Goal: Transaction & Acquisition: Book appointment/travel/reservation

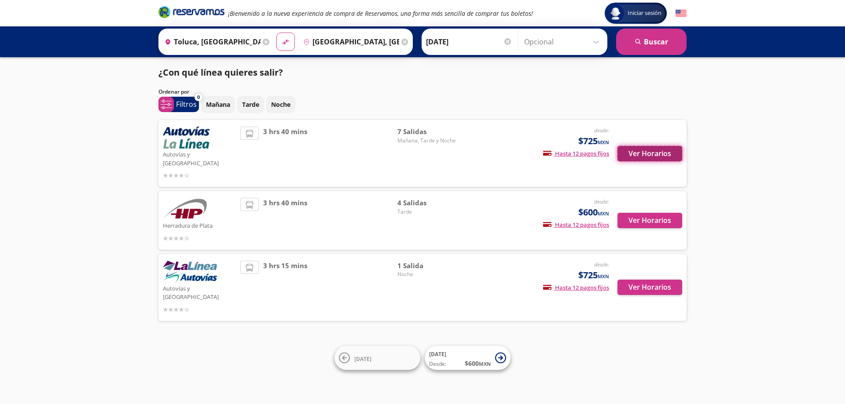
click at [645, 148] on button "Ver Horarios" at bounding box center [649, 153] width 65 height 15
click at [660, 213] on button "Ver Horarios" at bounding box center [649, 220] width 65 height 15
drag, startPoint x: 659, startPoint y: 277, endPoint x: 283, endPoint y: 277, distance: 376.1
click at [283, 277] on span "3 hrs 15 mins" at bounding box center [285, 288] width 44 height 54
click at [196, 261] on img at bounding box center [190, 272] width 54 height 22
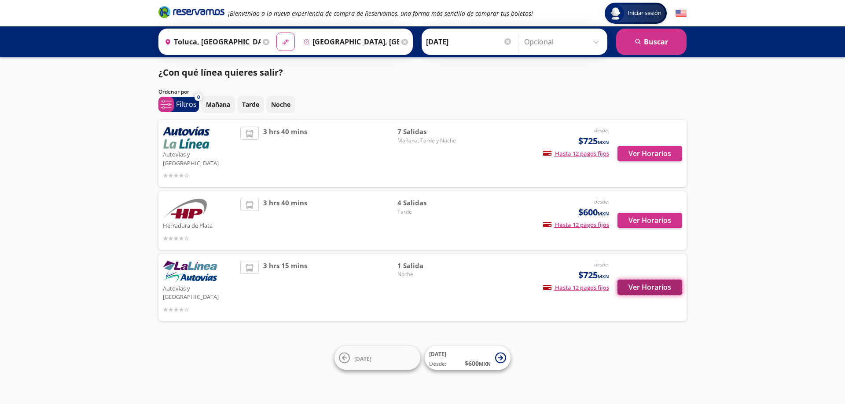
click at [662, 280] on button "Ver Horarios" at bounding box center [649, 287] width 65 height 15
click at [651, 213] on button "Ver Horarios" at bounding box center [649, 220] width 65 height 15
